Goal: Check status: Check status

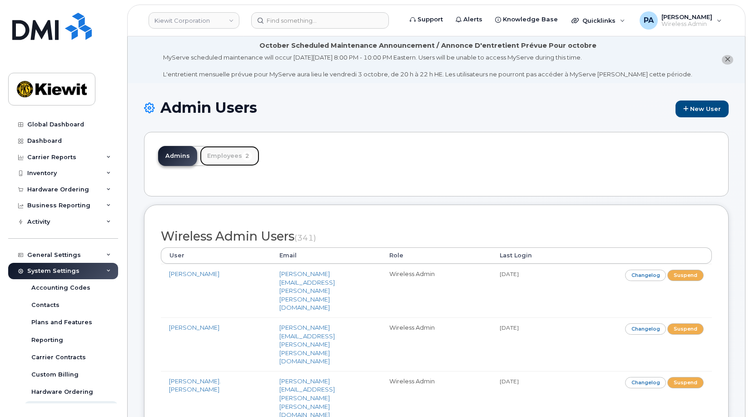
click at [218, 163] on link "Employees 2" at bounding box center [230, 156] width 60 height 20
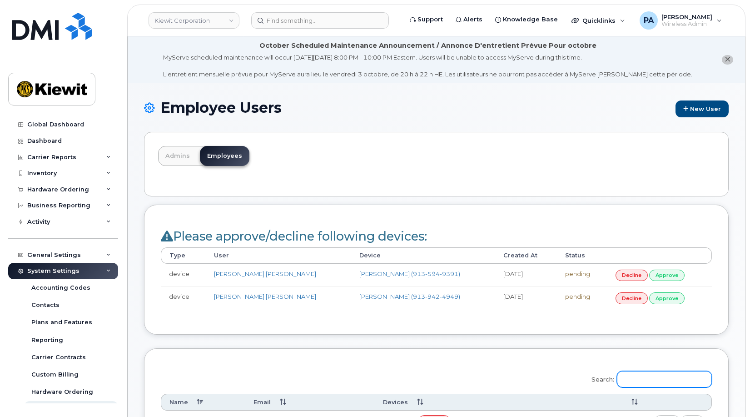
click at [650, 380] on input "Search:" at bounding box center [664, 379] width 95 height 16
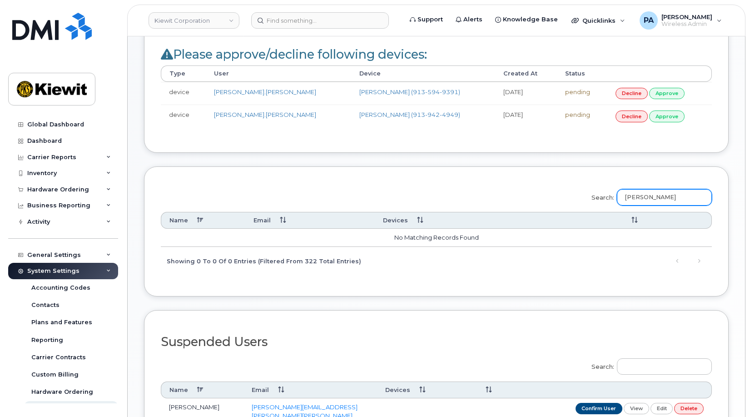
scroll to position [227, 0]
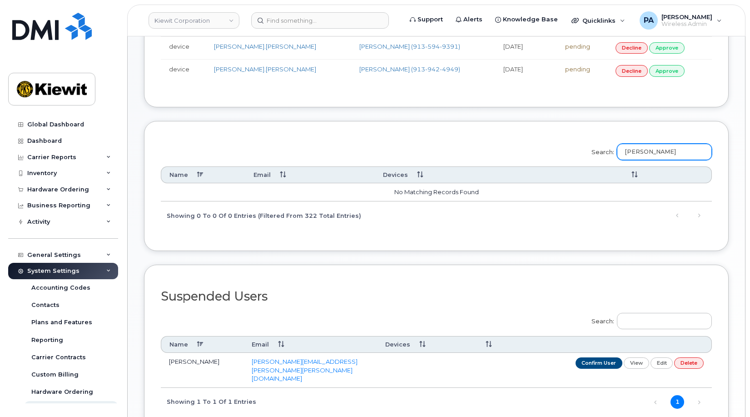
type input "vass"
click at [50, 190] on div "Hardware Ordering" at bounding box center [58, 189] width 62 height 7
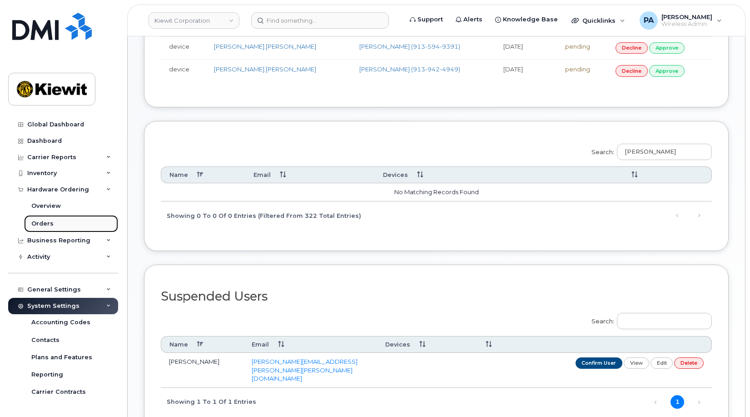
click at [46, 223] on div "Orders" at bounding box center [42, 224] width 22 height 8
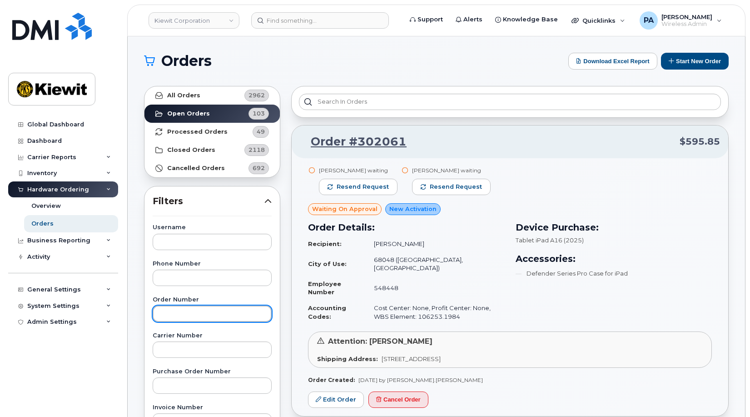
click at [201, 313] on input "text" at bounding box center [212, 313] width 119 height 16
type input "302037"
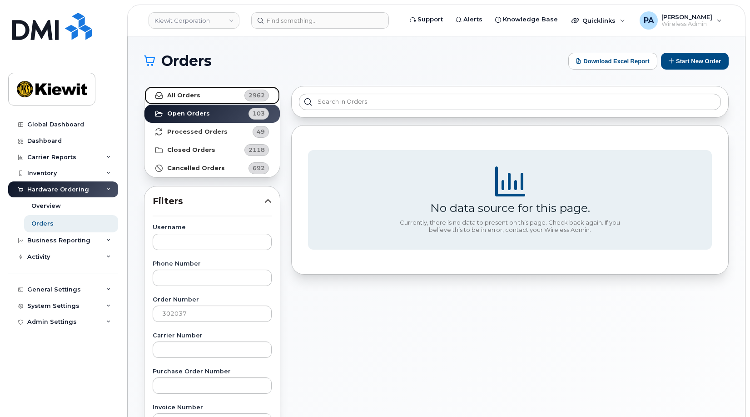
click at [205, 95] on link "All Orders 2962" at bounding box center [212, 95] width 135 height 18
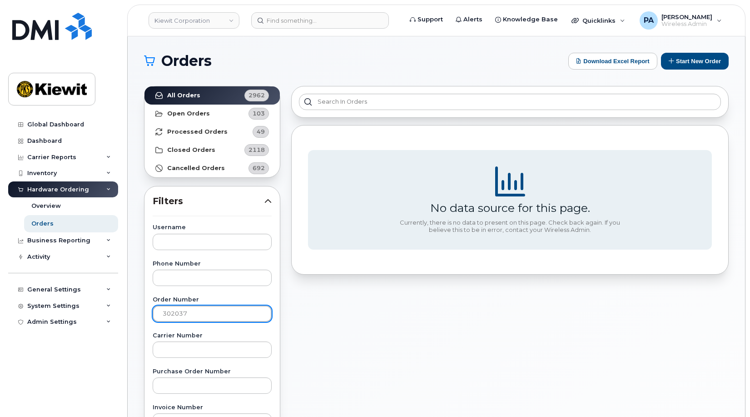
drag, startPoint x: 197, startPoint y: 313, endPoint x: 119, endPoint y: 308, distance: 78.8
click at [128, 308] on div "Kiewit Corporation Support Alerts Knowledge Base Quicklinks Suspend / Cancel De…" at bounding box center [437, 383] width 618 height 694
click at [218, 19] on link "Kiewit Corporation" at bounding box center [194, 20] width 91 height 16
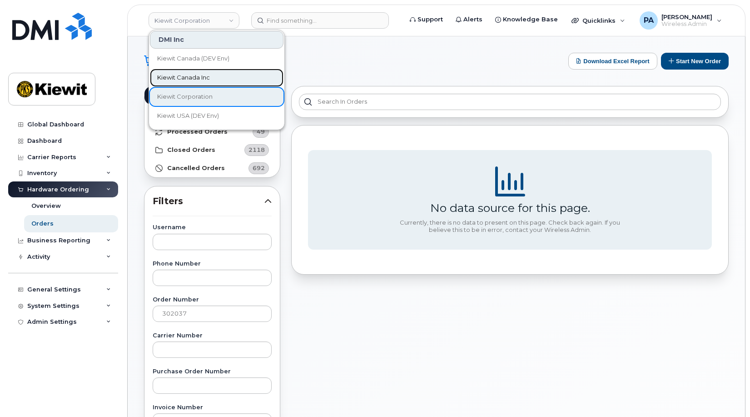
click at [192, 76] on span "Kiewit Canada Inc" at bounding box center [183, 77] width 53 height 9
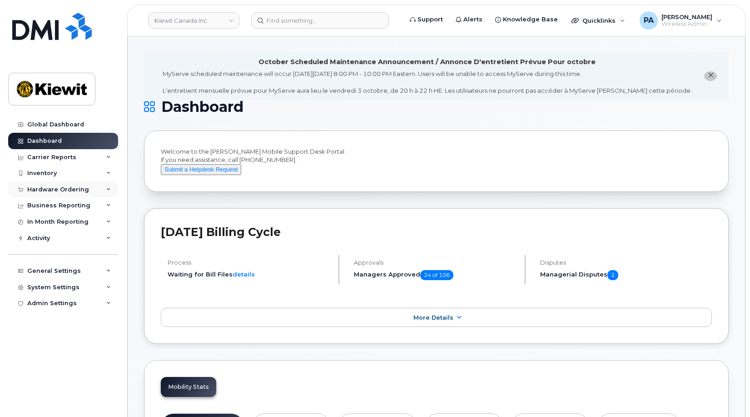
click at [66, 191] on div "Hardware Ordering" at bounding box center [58, 189] width 62 height 7
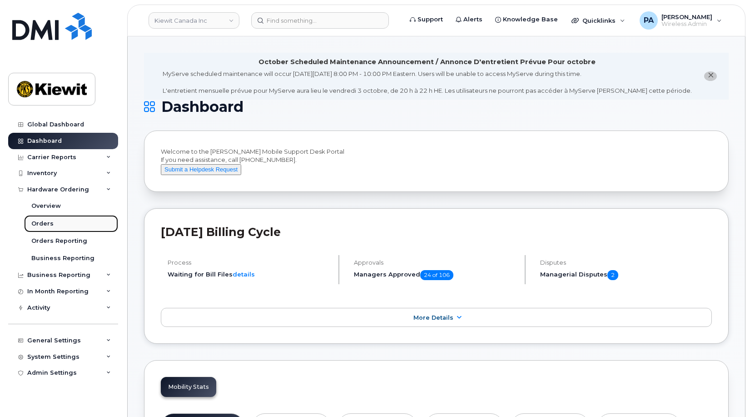
click at [51, 223] on div "Orders" at bounding box center [42, 224] width 22 height 8
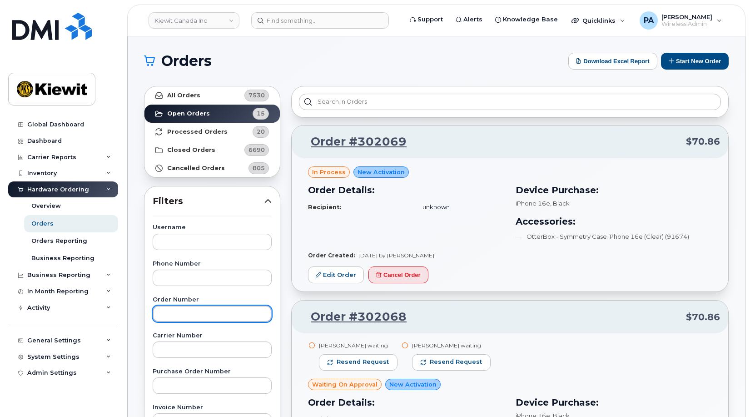
click at [190, 316] on input "text" at bounding box center [212, 313] width 119 height 16
paste input "302037"
type input "302037"
